Goal: Information Seeking & Learning: Learn about a topic

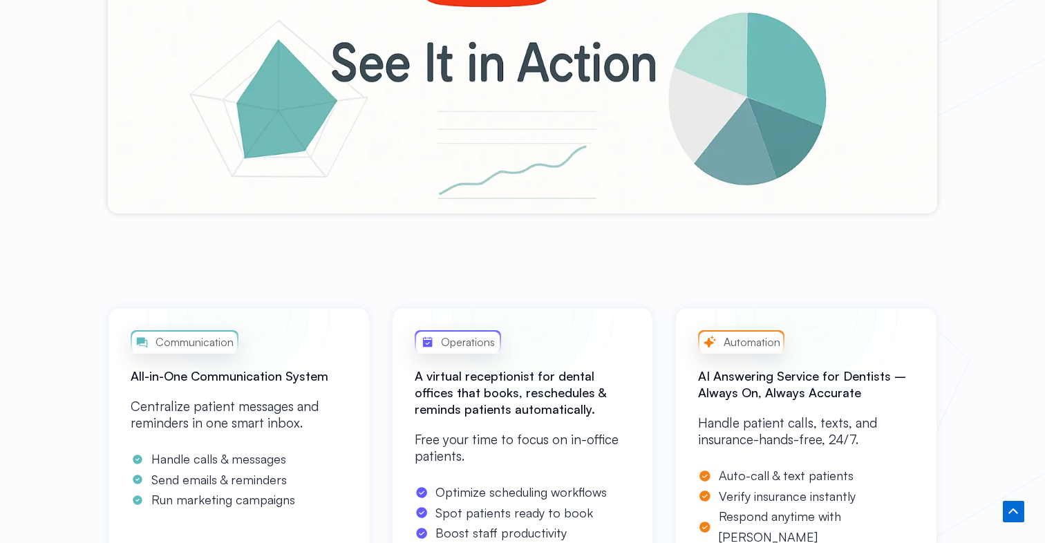
scroll to position [869, 0]
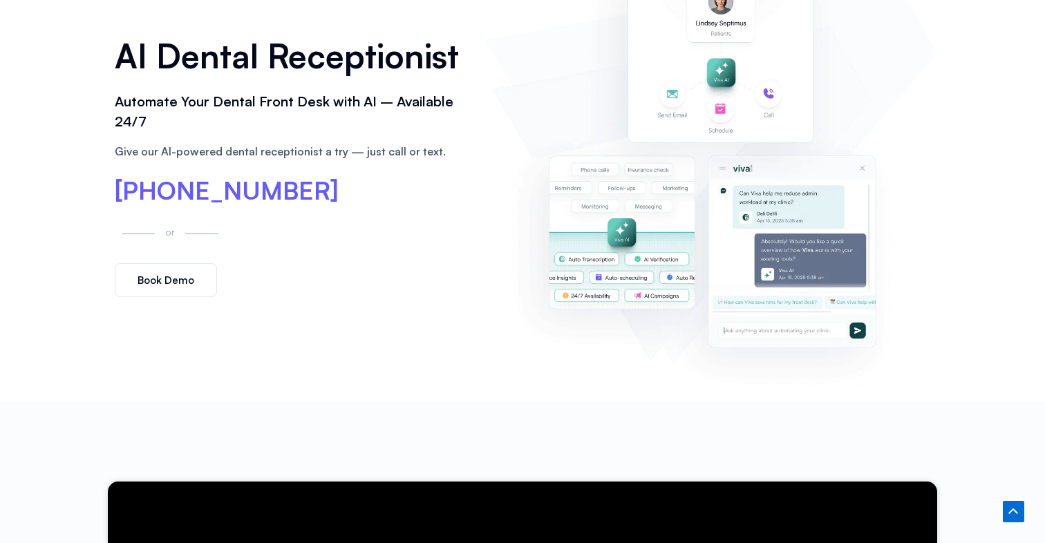
scroll to position [0, 0]
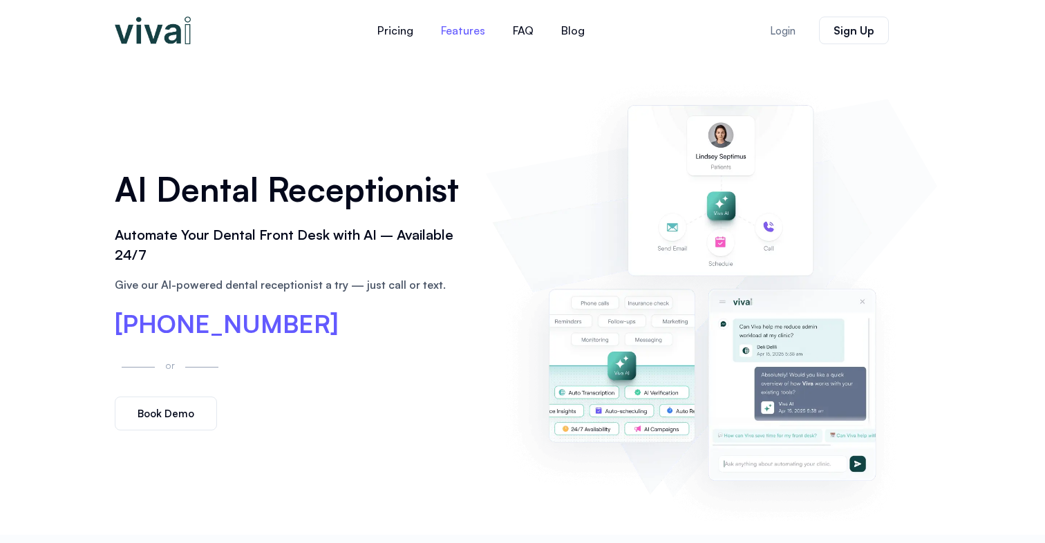
click at [478, 30] on link "Features" at bounding box center [463, 30] width 72 height 33
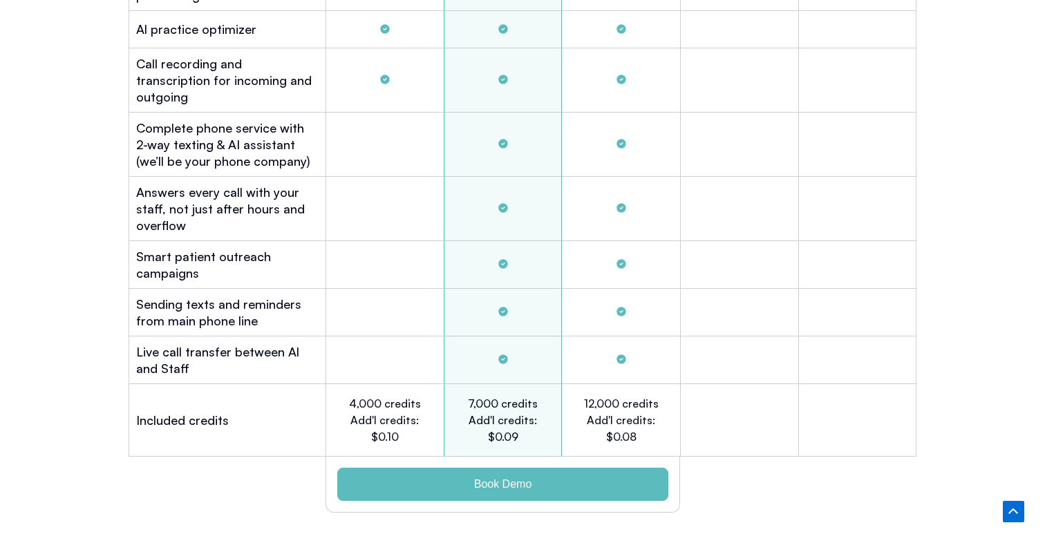
scroll to position [4275, 0]
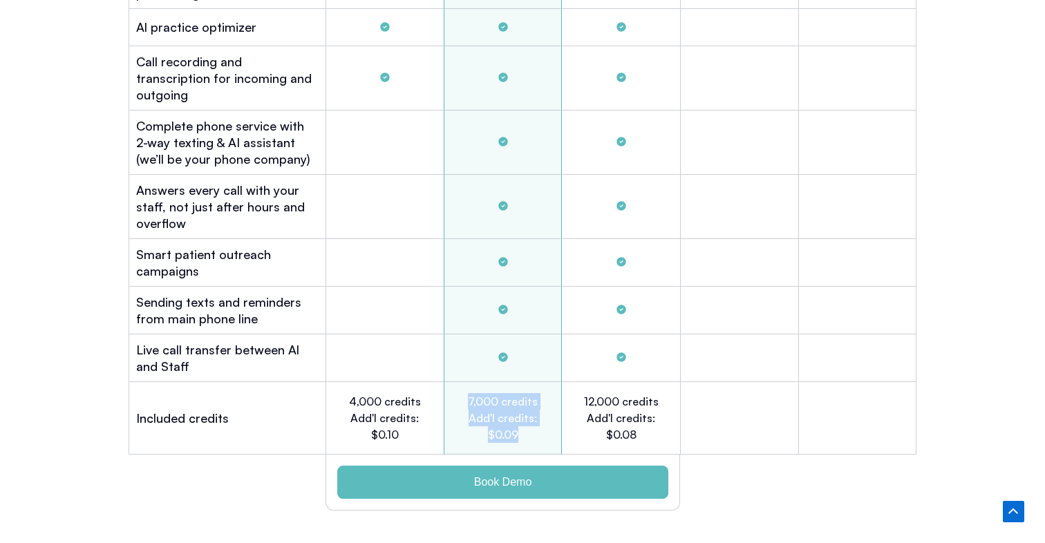
drag, startPoint x: 519, startPoint y: 419, endPoint x: 465, endPoint y: 380, distance: 66.8
click at [458, 382] on div "7,000 credits Add'l credits: $0.09" at bounding box center [503, 418] width 118 height 73
click at [502, 398] on h2 "7,000 credits Add'l credits: $0.09" at bounding box center [503, 418] width 76 height 50
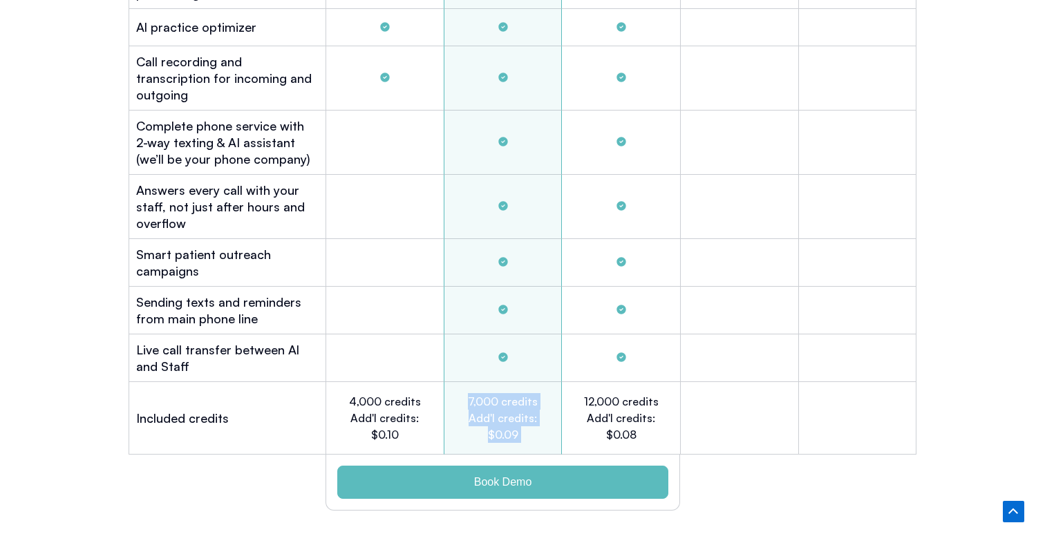
click at [502, 398] on h2 "7,000 credits Add'l credits: $0.09" at bounding box center [503, 418] width 76 height 50
click at [529, 419] on h2 "7,000 credits Add'l credits: $0.09" at bounding box center [503, 418] width 76 height 50
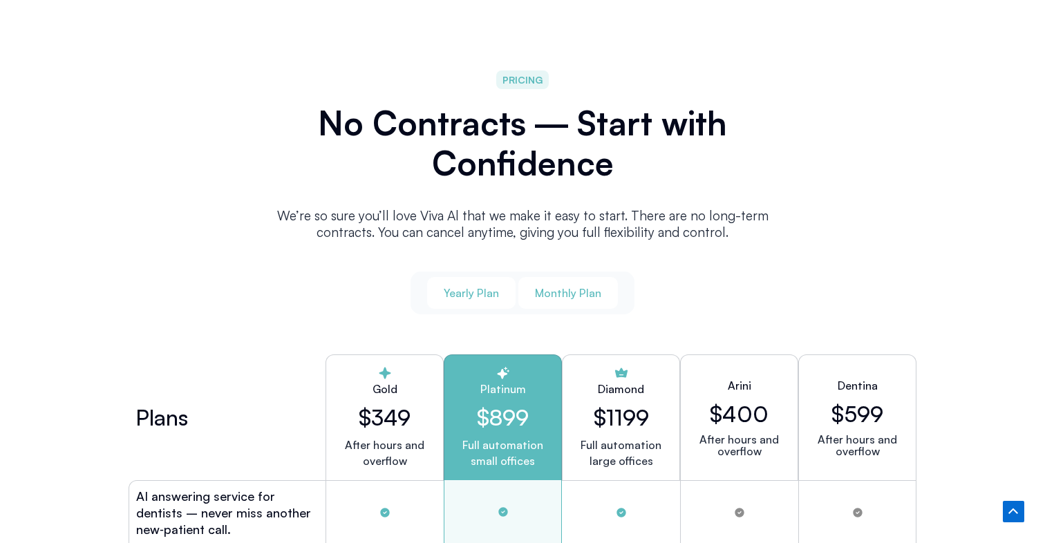
scroll to position [3492, 0]
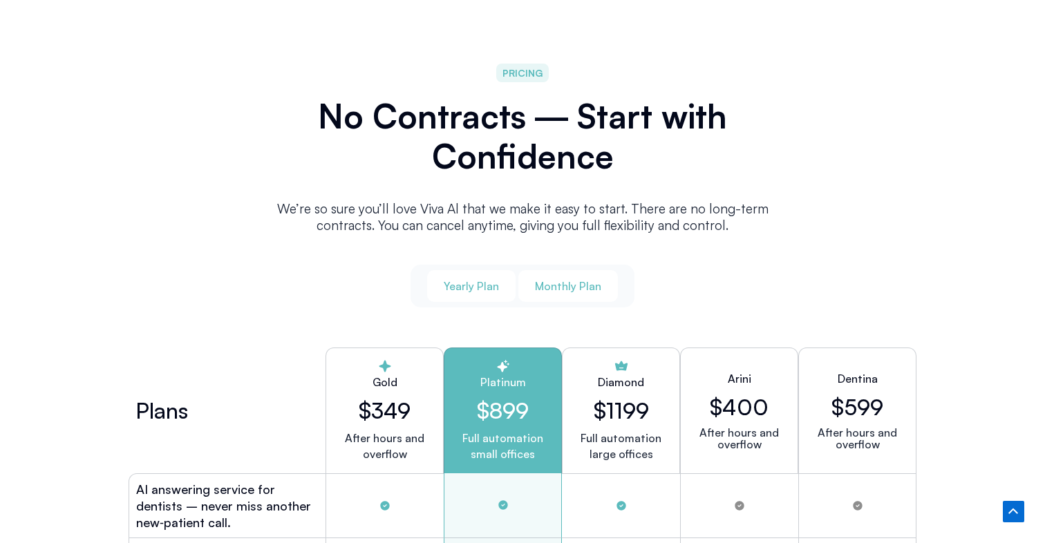
click at [569, 279] on span "Monthly Plan" at bounding box center [568, 286] width 66 height 15
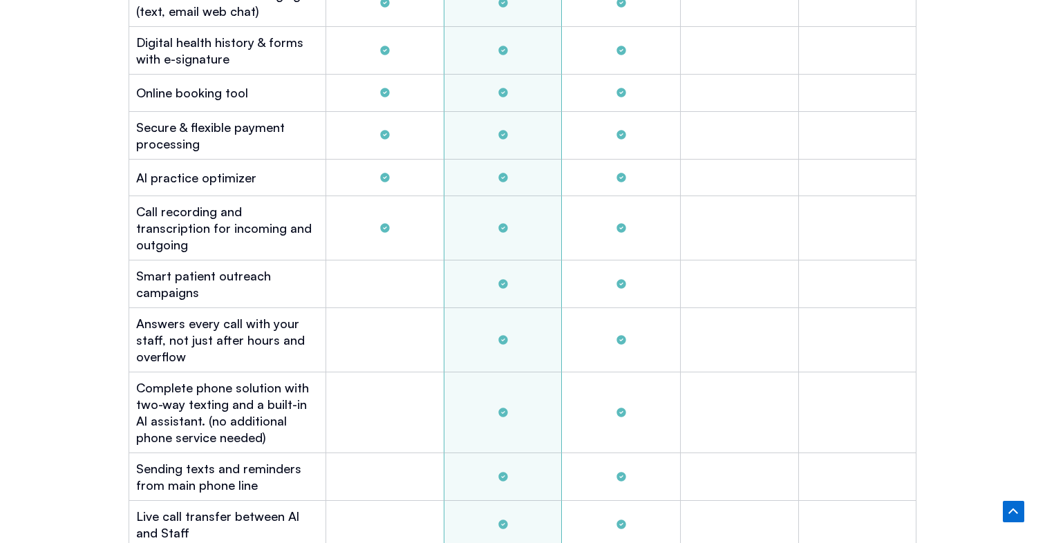
scroll to position [4098, 0]
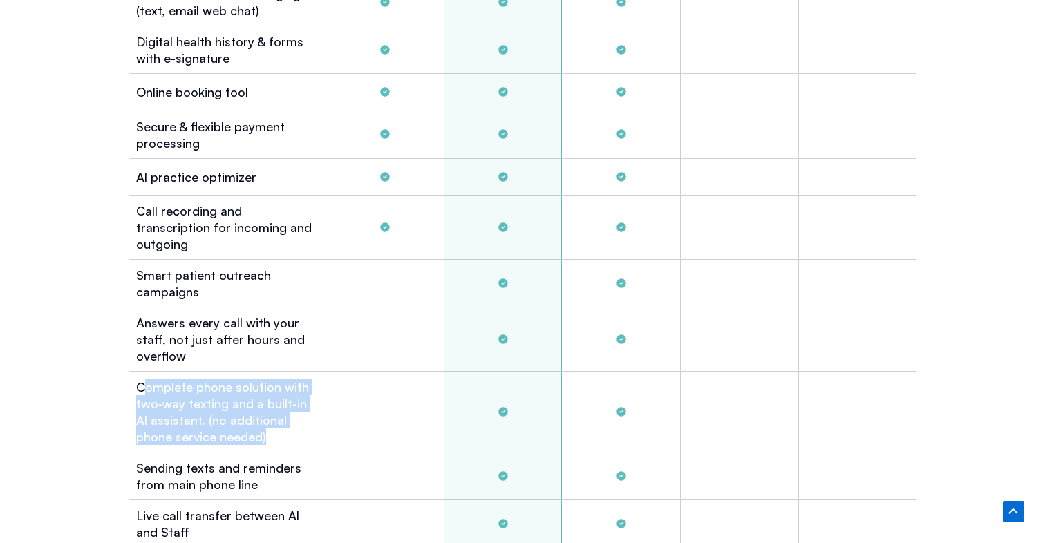
drag, startPoint x: 232, startPoint y: 417, endPoint x: 142, endPoint y: 375, distance: 100.2
click at [142, 379] on h2 "Complete phone solution with two-way texting and a built-in Al assistant. (no a…" at bounding box center [227, 412] width 182 height 66
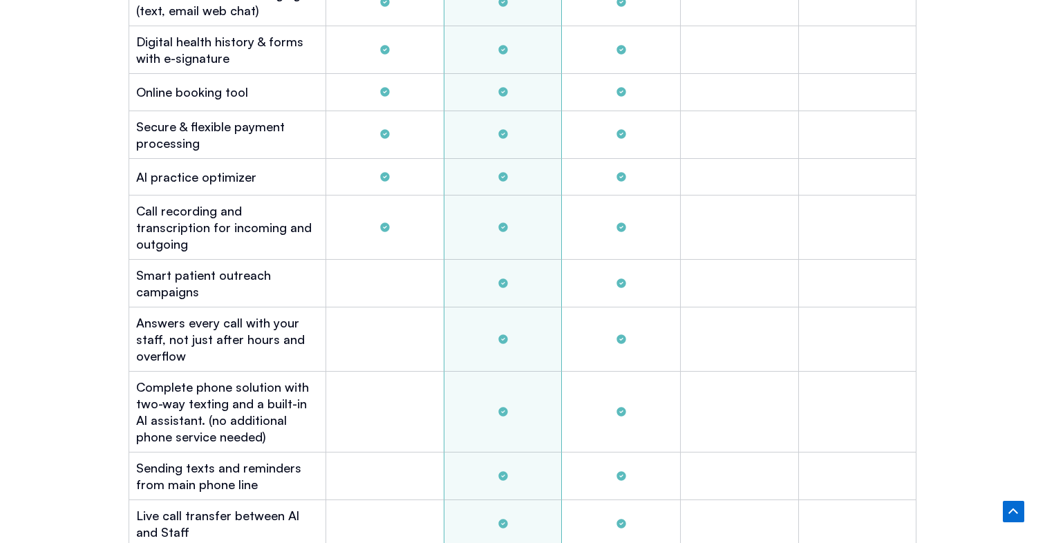
click at [125, 370] on div "Plans Gold $449 After hours and overflow Platinum $999 Full automation small of…" at bounding box center [523, 209] width 802 height 949
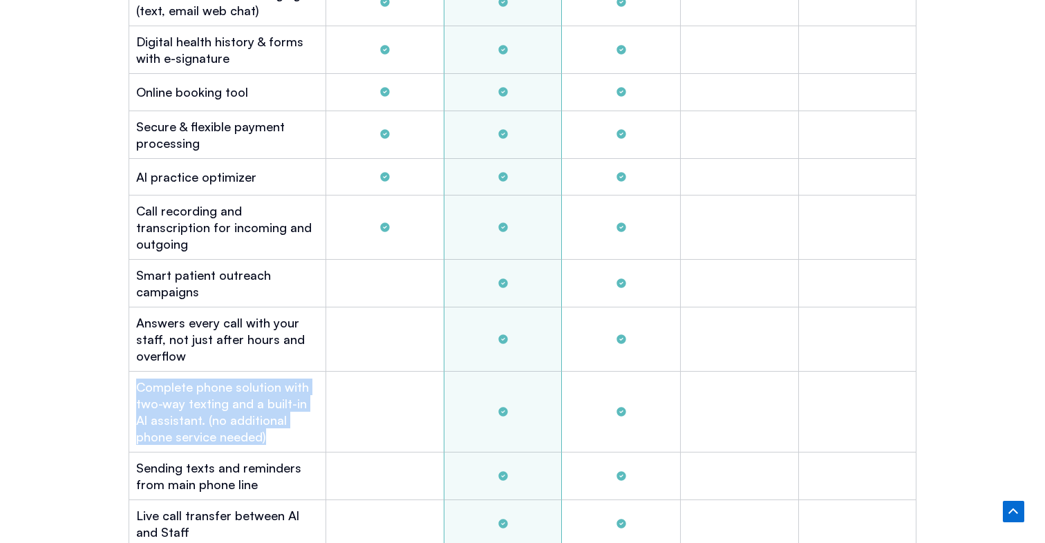
drag, startPoint x: 128, startPoint y: 368, endPoint x: 284, endPoint y: 422, distance: 165.2
click at [289, 423] on div "Complete phone solution with two-way texting and a built-in Al assistant. (no a…" at bounding box center [227, 412] width 197 height 81
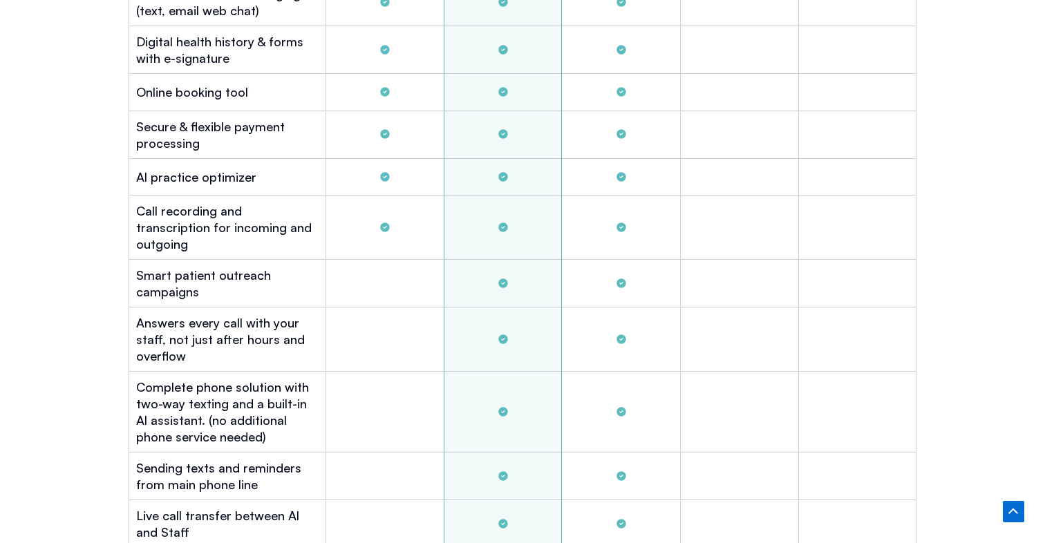
click at [256, 460] on h2 "Sending texts and reminders from main phone line" at bounding box center [227, 476] width 182 height 33
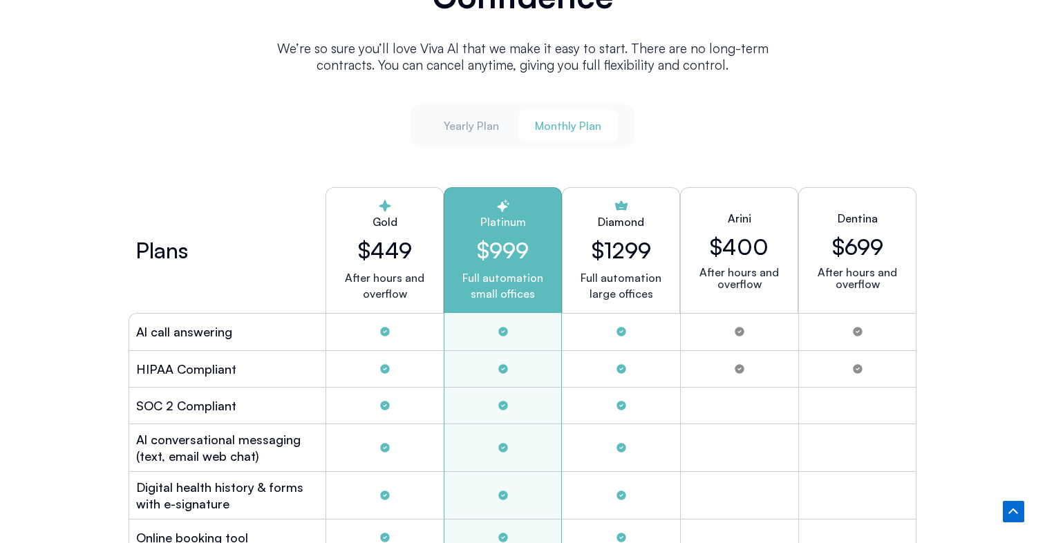
scroll to position [3672, 0]
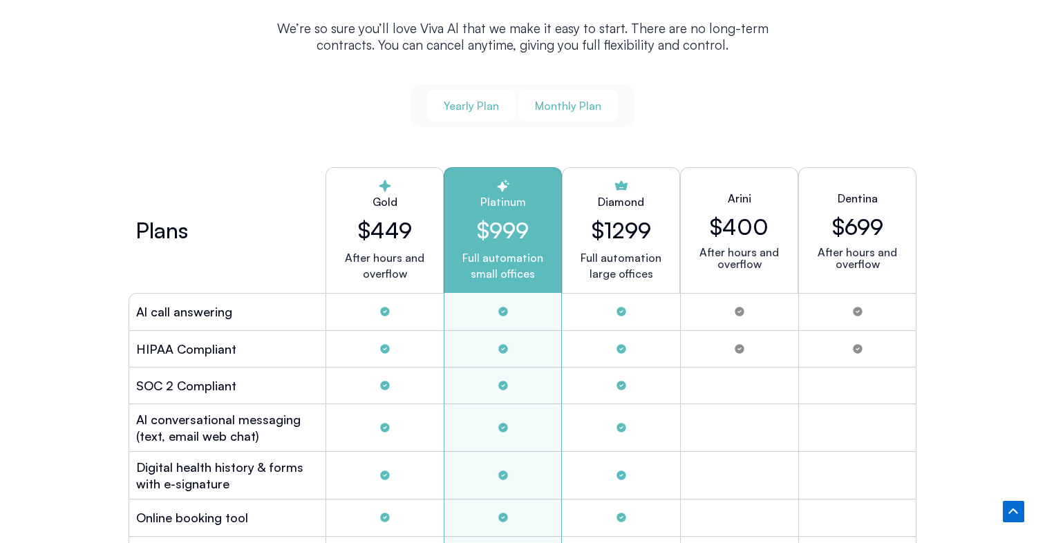
click at [472, 98] on span "Yearly Plan" at bounding box center [471, 105] width 55 height 15
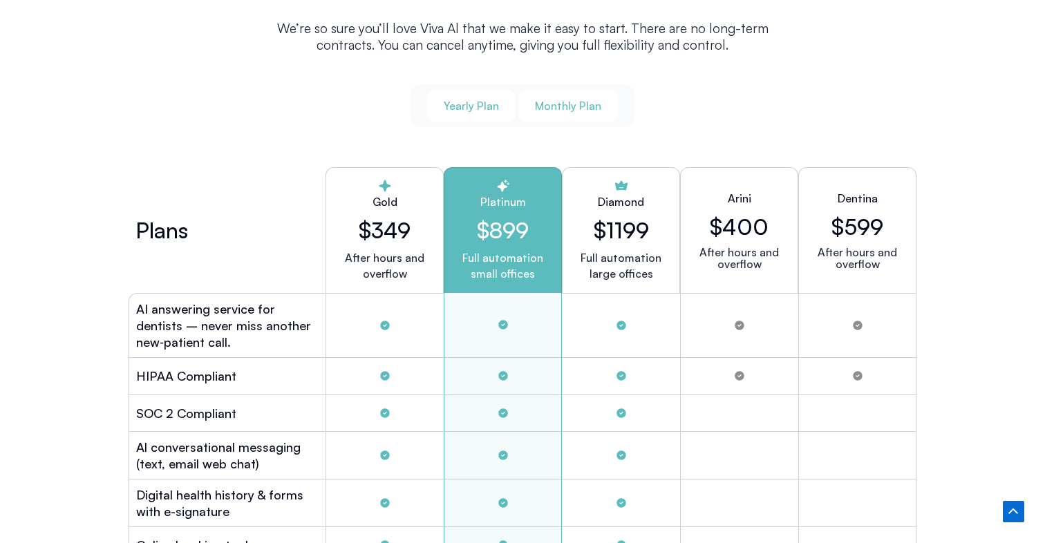
click at [578, 110] on button "Monthly Plan" at bounding box center [568, 106] width 100 height 32
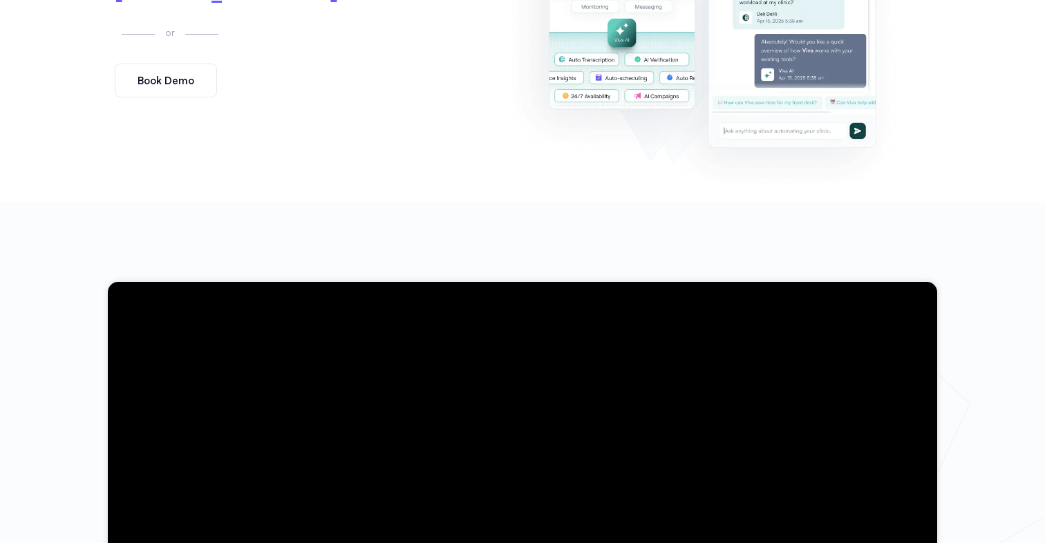
scroll to position [0, 0]
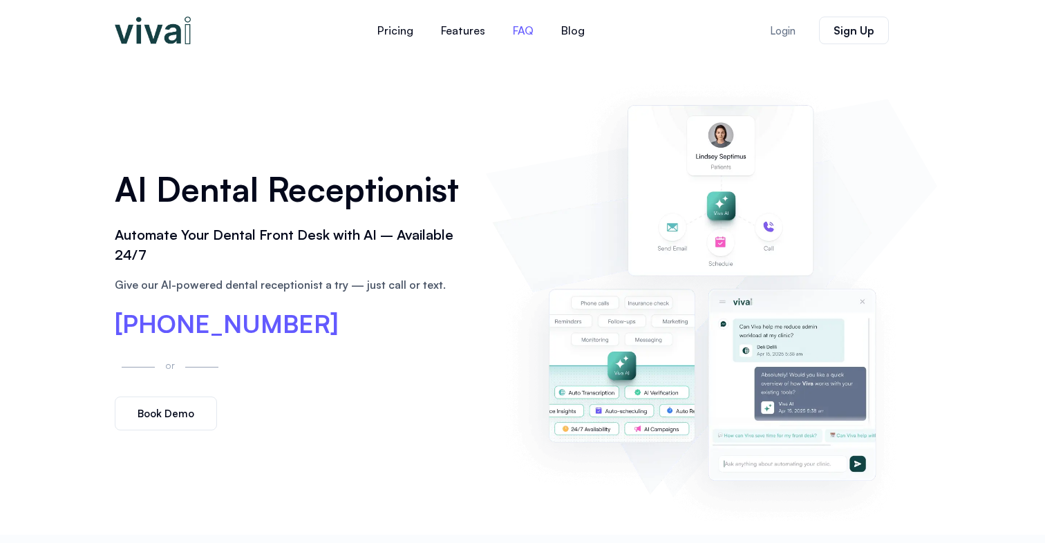
click at [523, 20] on link "FAQ" at bounding box center [523, 30] width 48 height 33
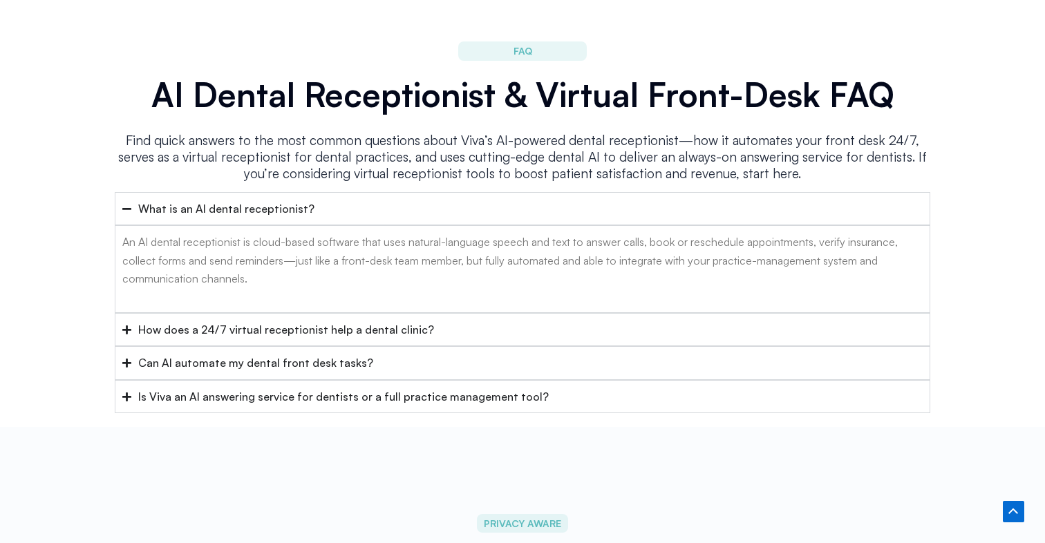
scroll to position [5511, 0]
click at [370, 320] on div "How does a 24/7 virtual receptionist help a dental clinic?" at bounding box center [286, 329] width 296 height 18
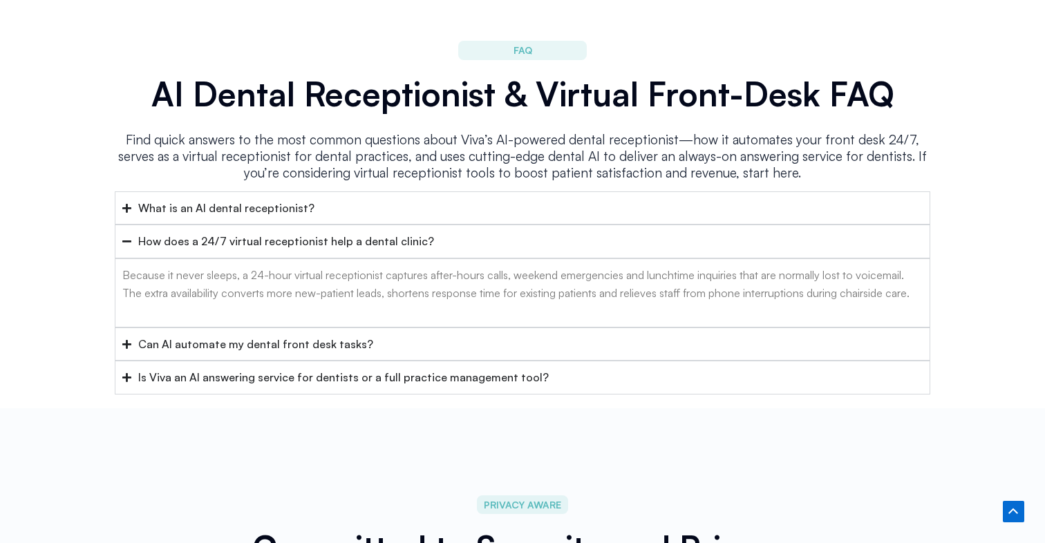
click at [347, 335] on div "Can AI automate my dental front desk tasks?" at bounding box center [255, 344] width 235 height 18
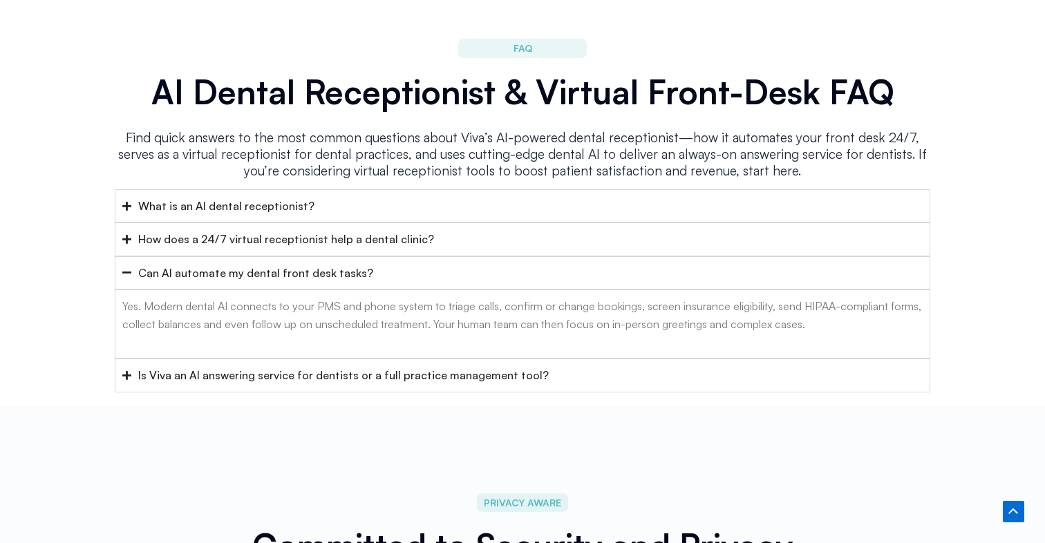
scroll to position [5515, 0]
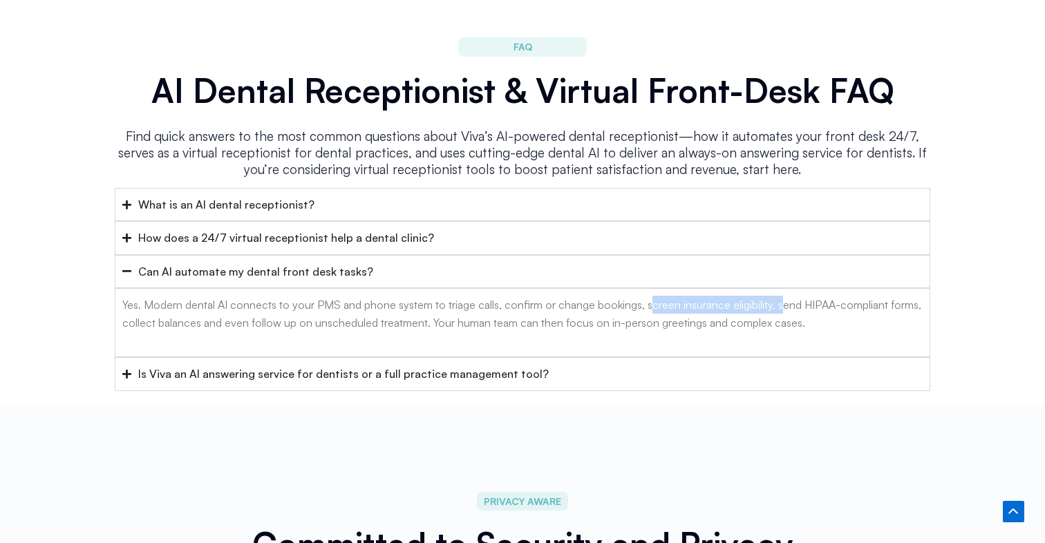
drag, startPoint x: 648, startPoint y: 285, endPoint x: 780, endPoint y: 285, distance: 132.7
click at [780, 296] on p "Yes. Modern dental AI connects to your PMS and phone system to triage calls, co…" at bounding box center [522, 314] width 800 height 37
click at [673, 296] on p "Yes. Modern dental AI connects to your PMS and phone system to triage calls, co…" at bounding box center [522, 314] width 800 height 37
drag, startPoint x: 647, startPoint y: 283, endPoint x: 775, endPoint y: 293, distance: 128.2
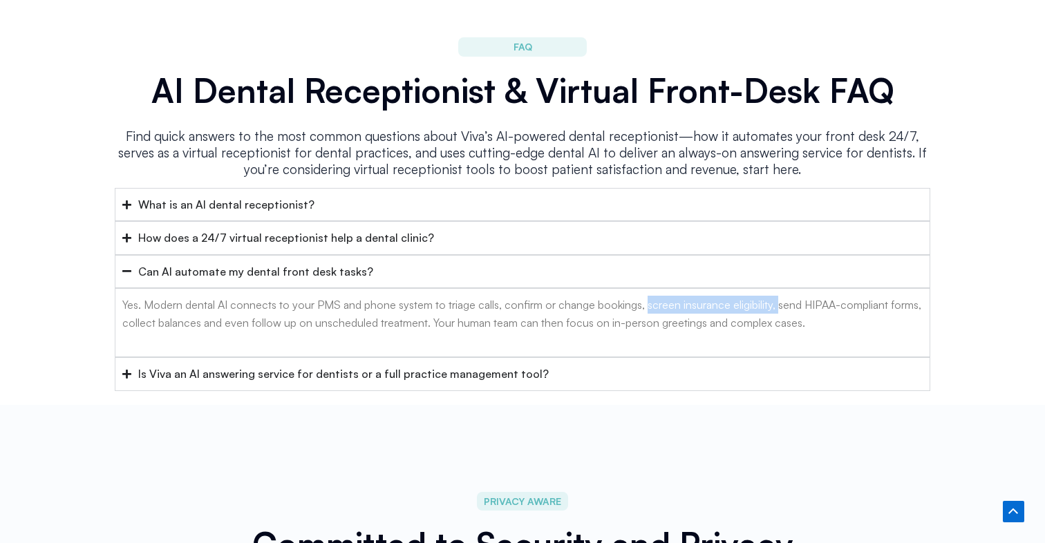
click at [775, 296] on p "Yes. Modern dental AI connects to your PMS and phone system to triage calls, co…" at bounding box center [522, 314] width 800 height 37
click at [791, 299] on p "Yes. Modern dental AI connects to your PMS and phone system to triage calls, co…" at bounding box center [522, 314] width 800 height 37
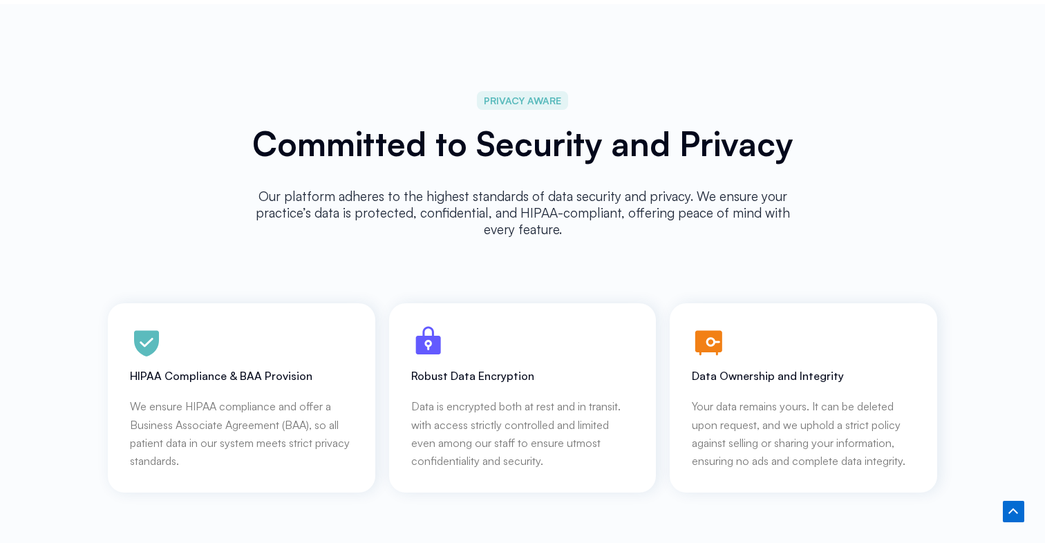
scroll to position [5920, 0]
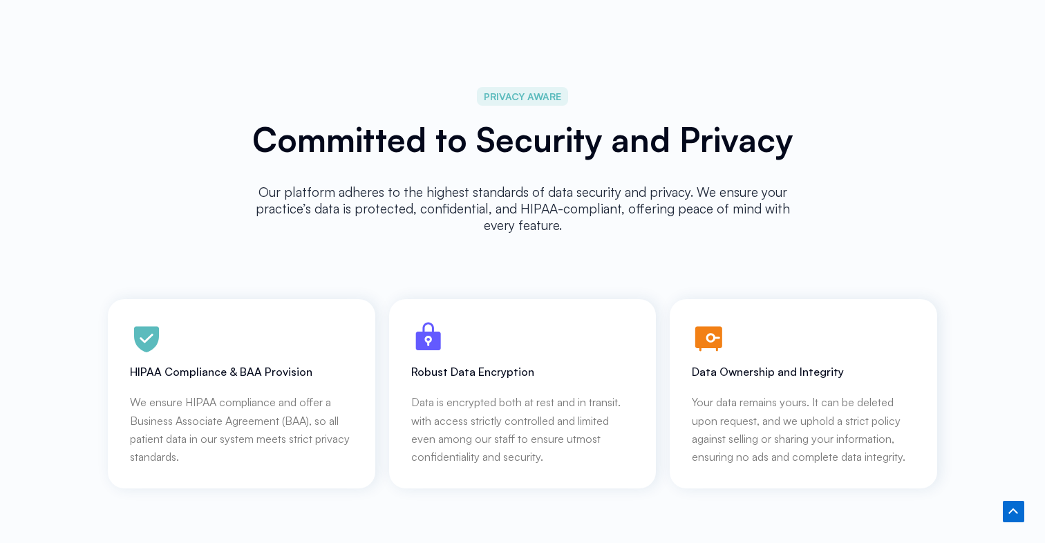
click at [484, 365] on div "Robust Data Encryption Data is encrypted both at rest and in transit. with acce…" at bounding box center [522, 415] width 223 height 101
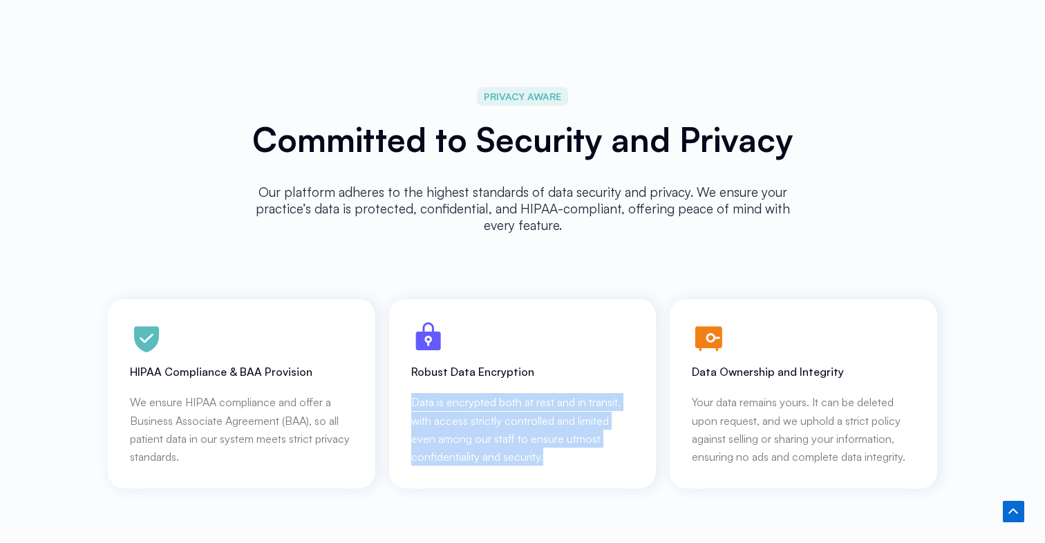
click at [484, 365] on div "Robust Data Encryption Data is encrypted both at rest and in transit. with acce…" at bounding box center [522, 415] width 223 height 101
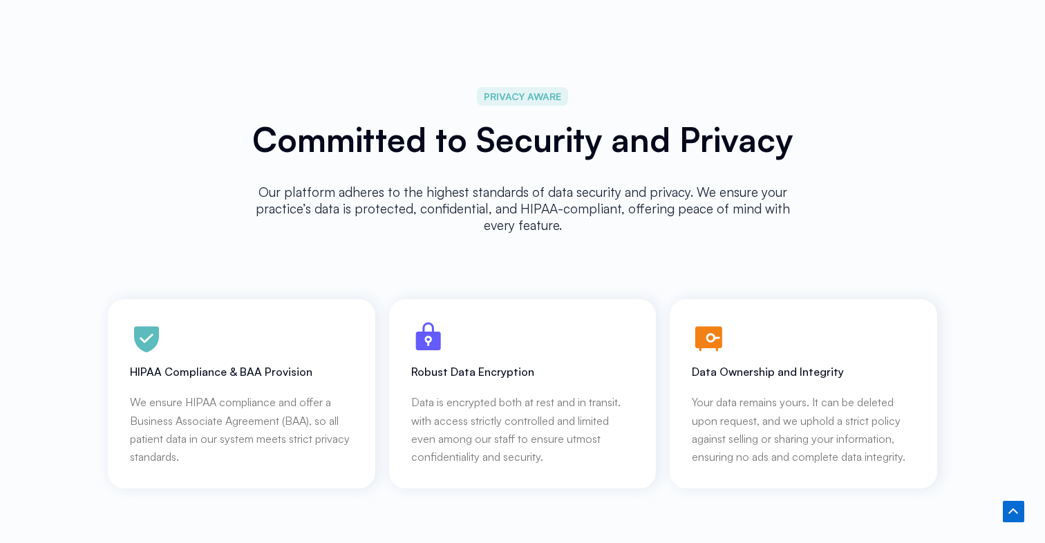
click at [511, 408] on p "Data is encrypted both at rest and in transit. with access strictly controlled …" at bounding box center [522, 429] width 223 height 73
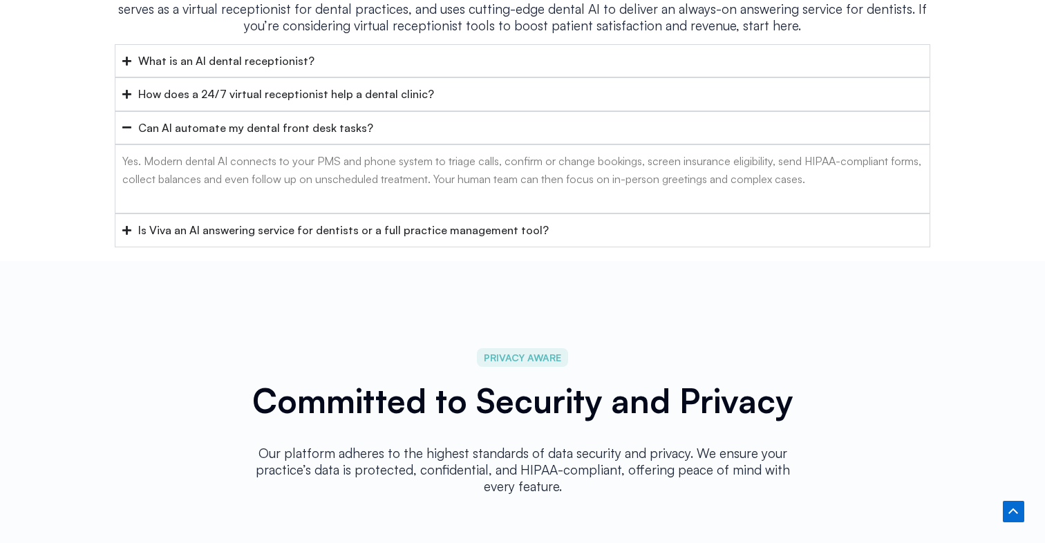
scroll to position [5660, 0]
click at [421, 220] on div "Is Viva an AI answering service for dentists or a full practice management tool?" at bounding box center [343, 229] width 410 height 18
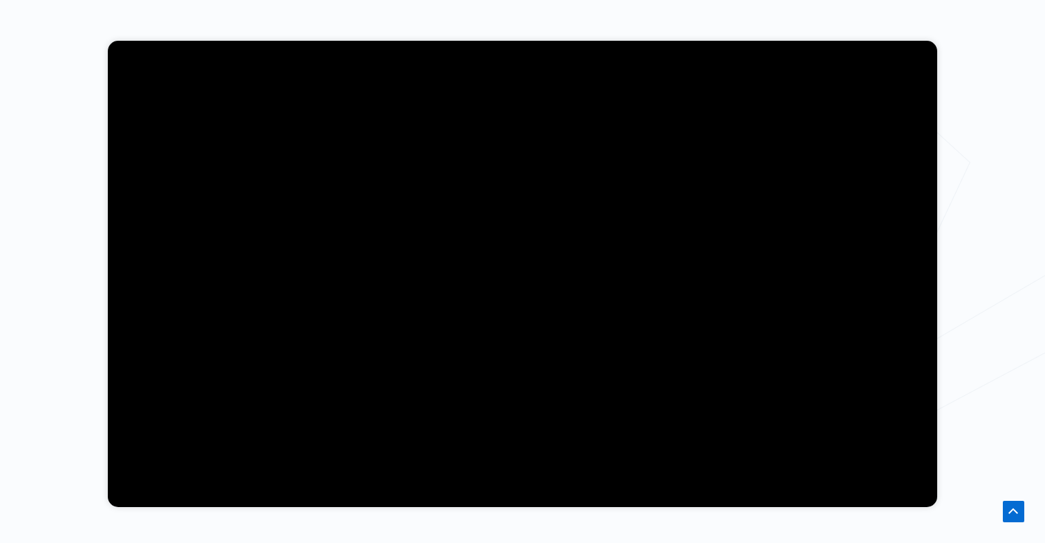
scroll to position [0, 0]
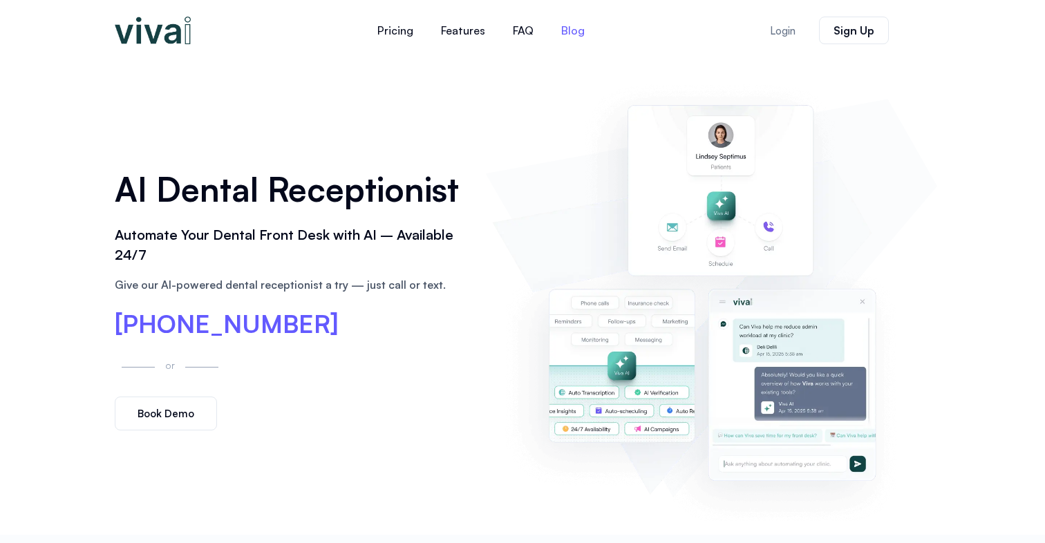
click at [560, 28] on link "Blog" at bounding box center [572, 30] width 51 height 33
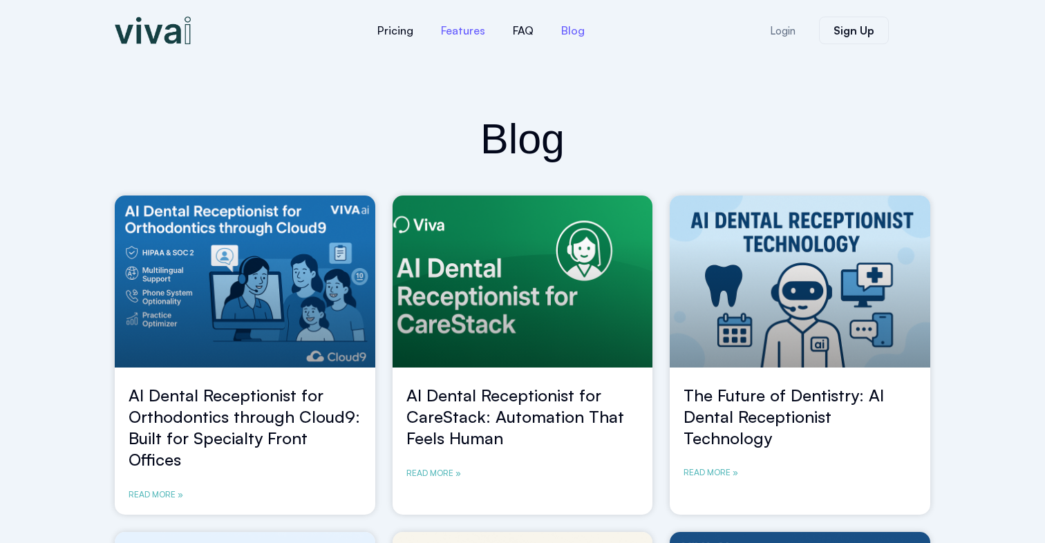
click at [453, 25] on link "Features" at bounding box center [463, 30] width 72 height 33
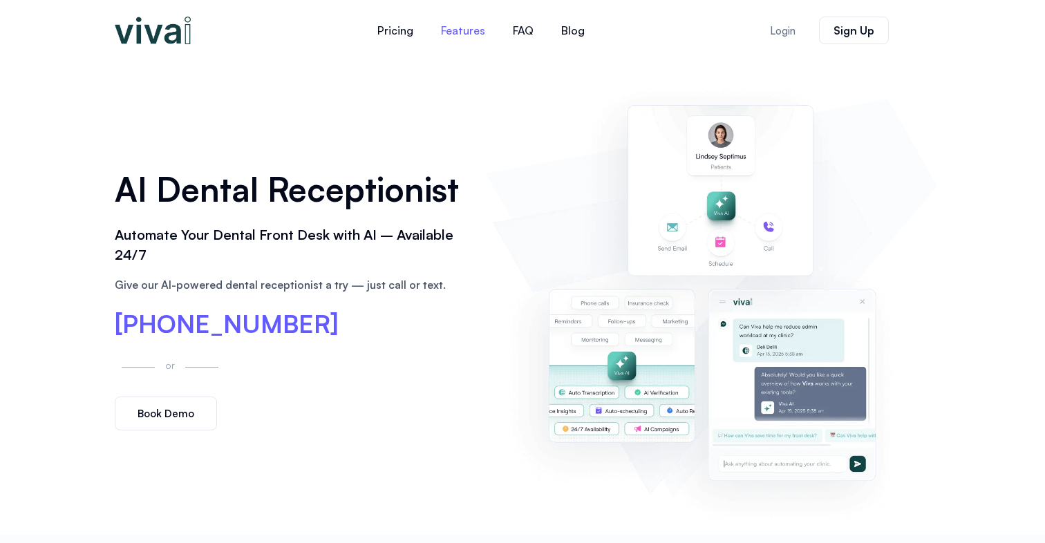
click at [459, 35] on link "Features" at bounding box center [463, 30] width 72 height 33
click at [400, 29] on link "Pricing" at bounding box center [396, 30] width 64 height 33
